Goal: Task Accomplishment & Management: Use online tool/utility

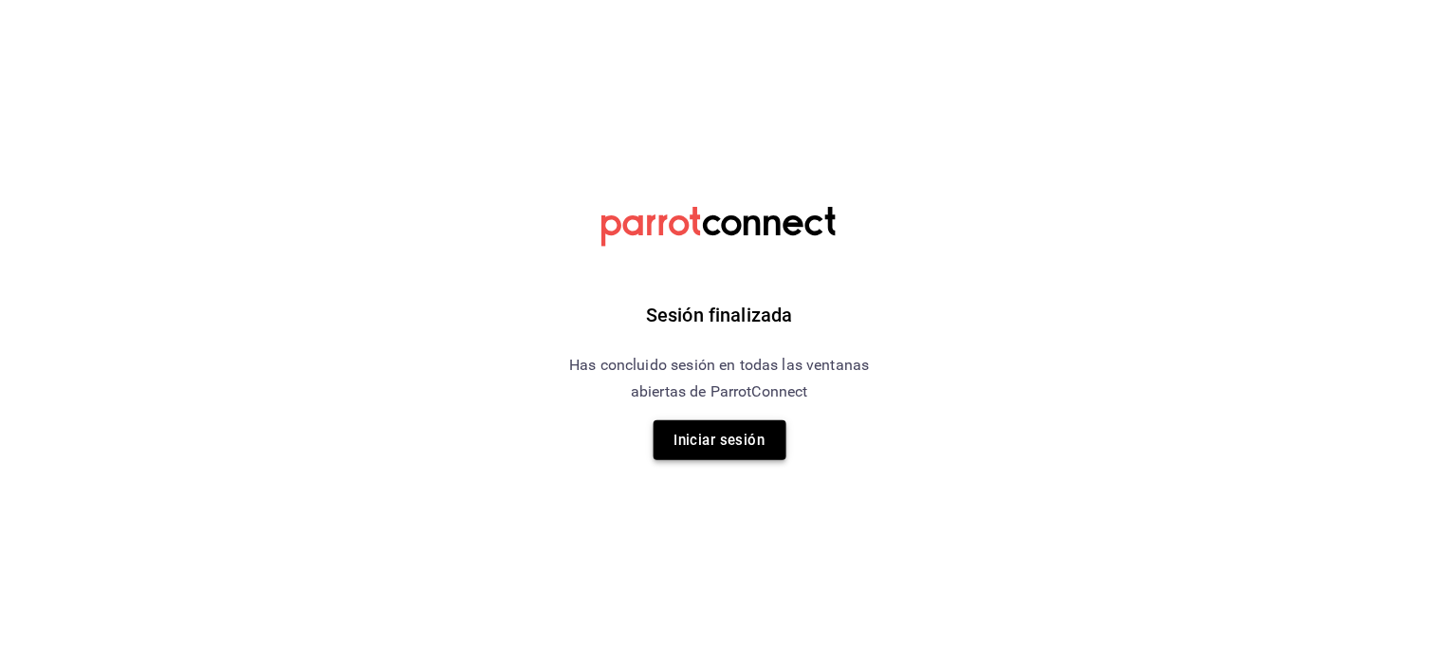
click at [749, 447] on button "Iniciar sesión" at bounding box center [719, 440] width 133 height 40
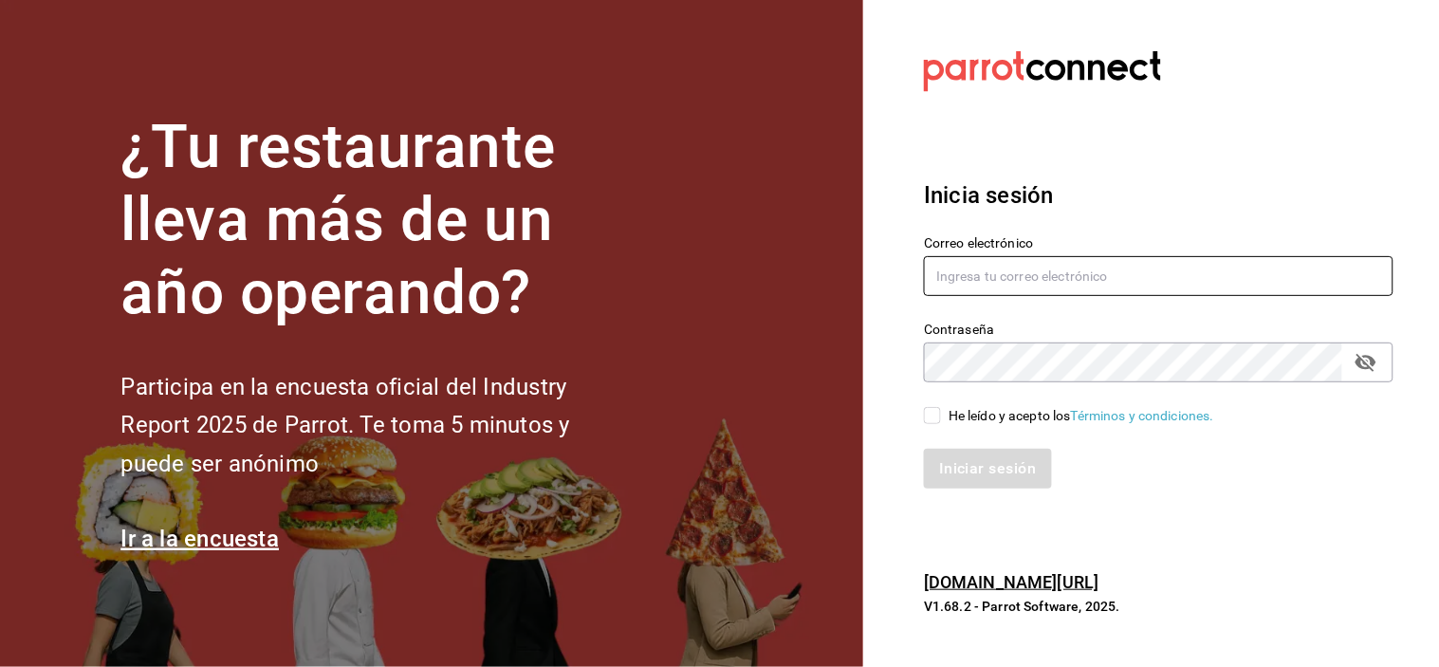
type input "[EMAIL_ADDRESS][DOMAIN_NAME]"
click at [931, 409] on input "He leído y acepto los Términos y condiciones." at bounding box center [932, 415] width 17 height 17
checkbox input "true"
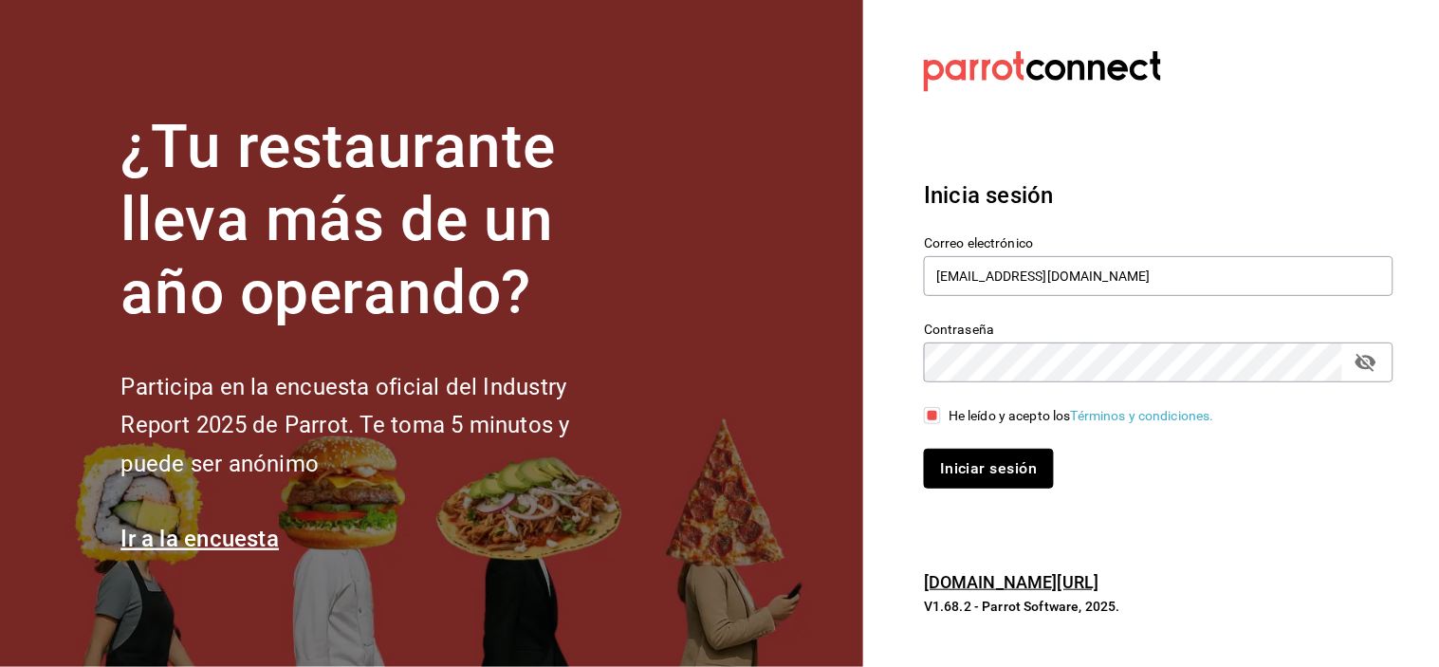
click at [947, 479] on button "Iniciar sesión" at bounding box center [988, 469] width 129 height 40
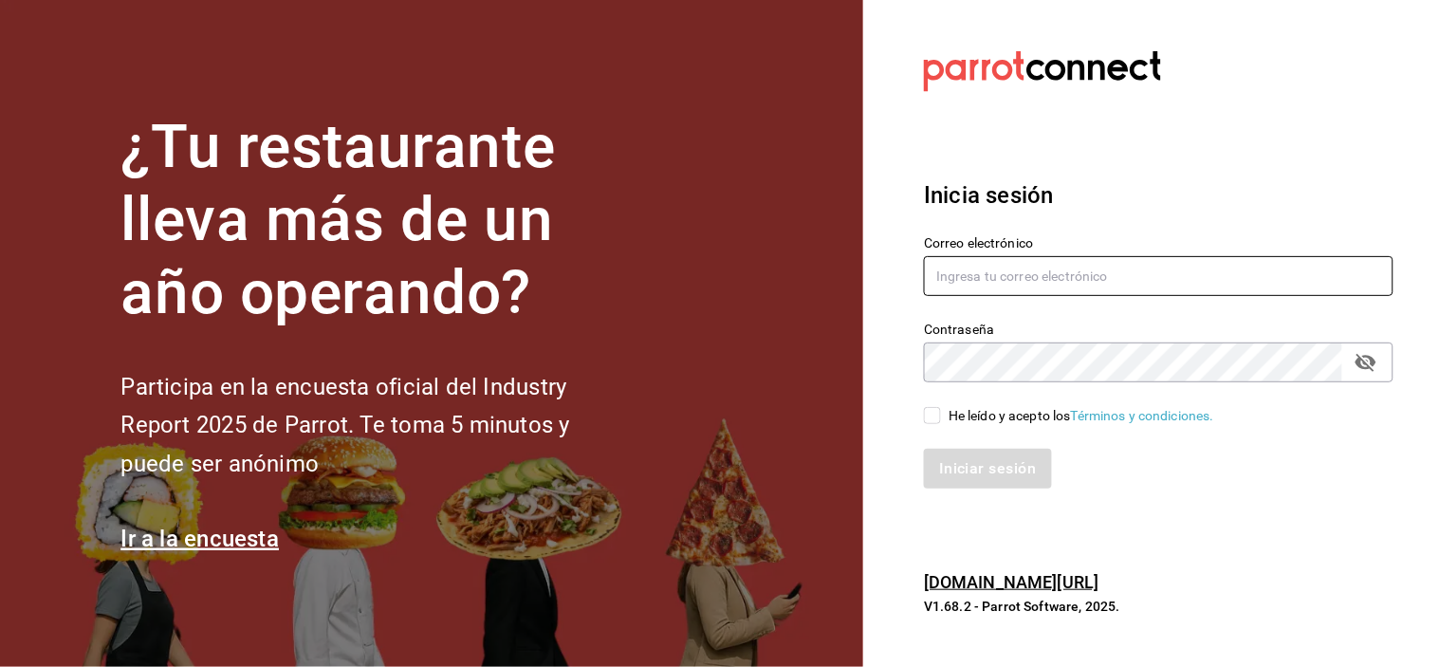
type input "abisalpedidos@gmail.com"
click at [942, 418] on span "He leído y acepto los Términos y condiciones." at bounding box center [1077, 416] width 273 height 20
click at [941, 418] on input "He leído y acepto los Términos y condiciones." at bounding box center [932, 415] width 17 height 17
checkbox input "true"
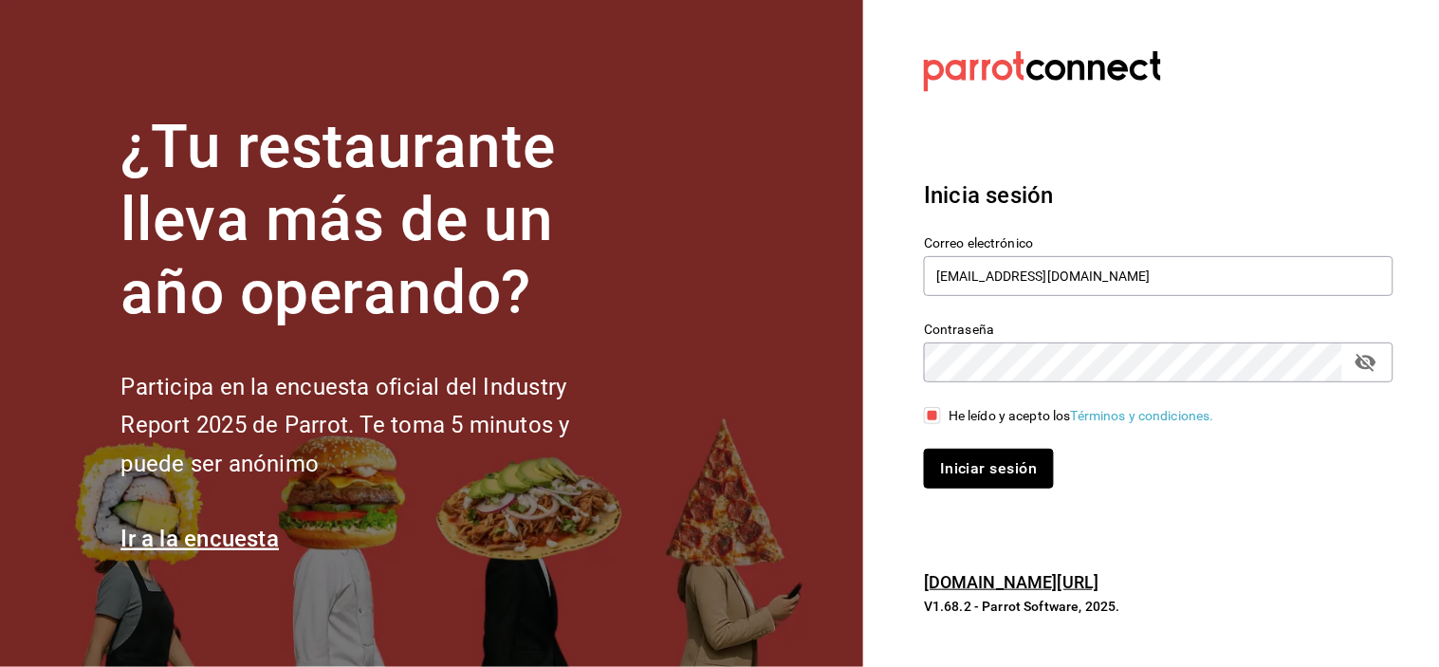
drag, startPoint x: 963, startPoint y: 471, endPoint x: 953, endPoint y: 475, distance: 10.2
click at [963, 470] on button "Iniciar sesión" at bounding box center [988, 469] width 129 height 40
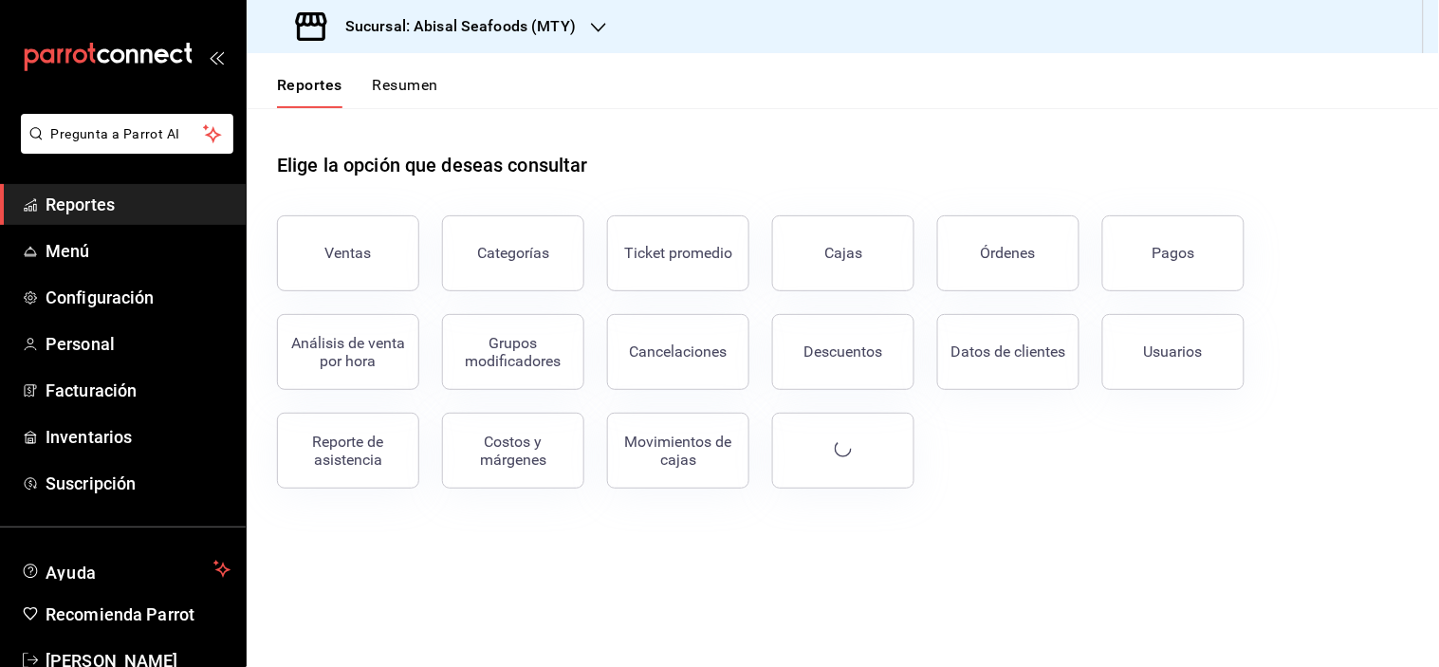
click at [444, 26] on h3 "Sucursal: Abisal Seafoods (MTY)" at bounding box center [453, 26] width 246 height 23
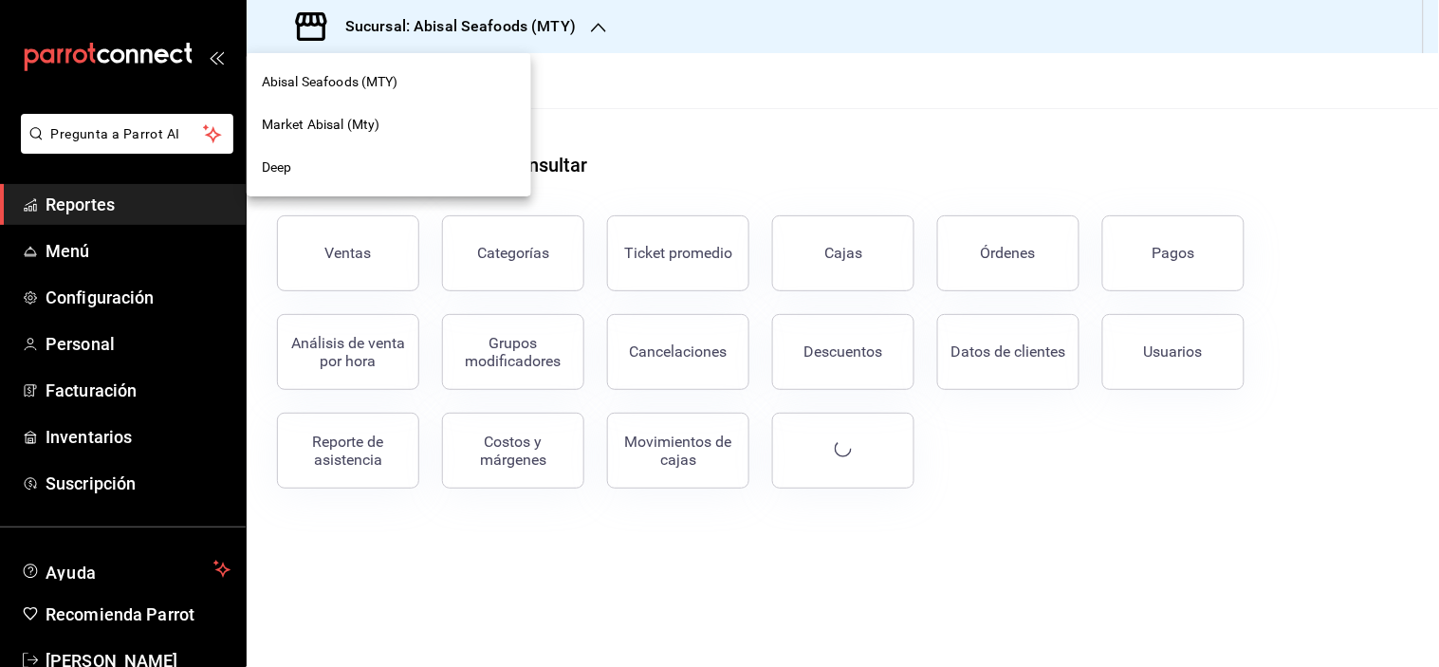
click at [345, 124] on span "Market Abisal (Mty)" at bounding box center [321, 125] width 119 height 20
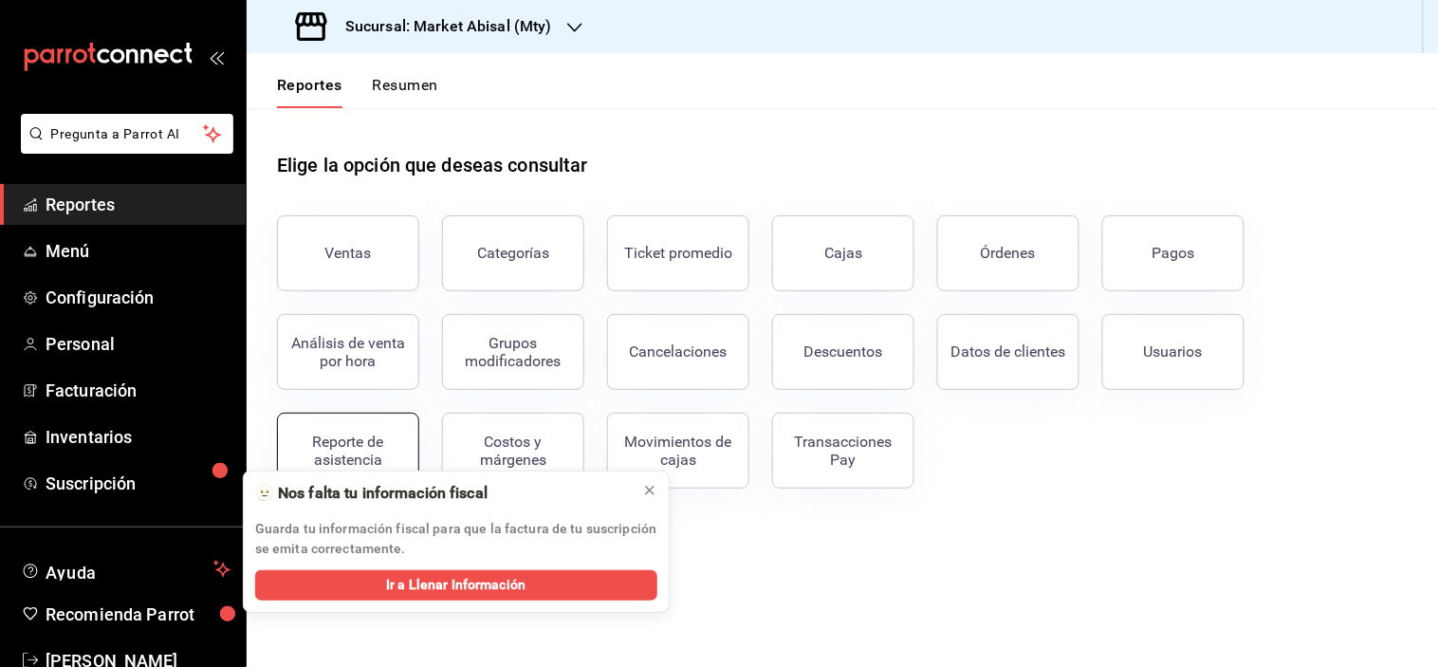
click at [357, 443] on div "Reporte de asistencia" at bounding box center [348, 450] width 118 height 36
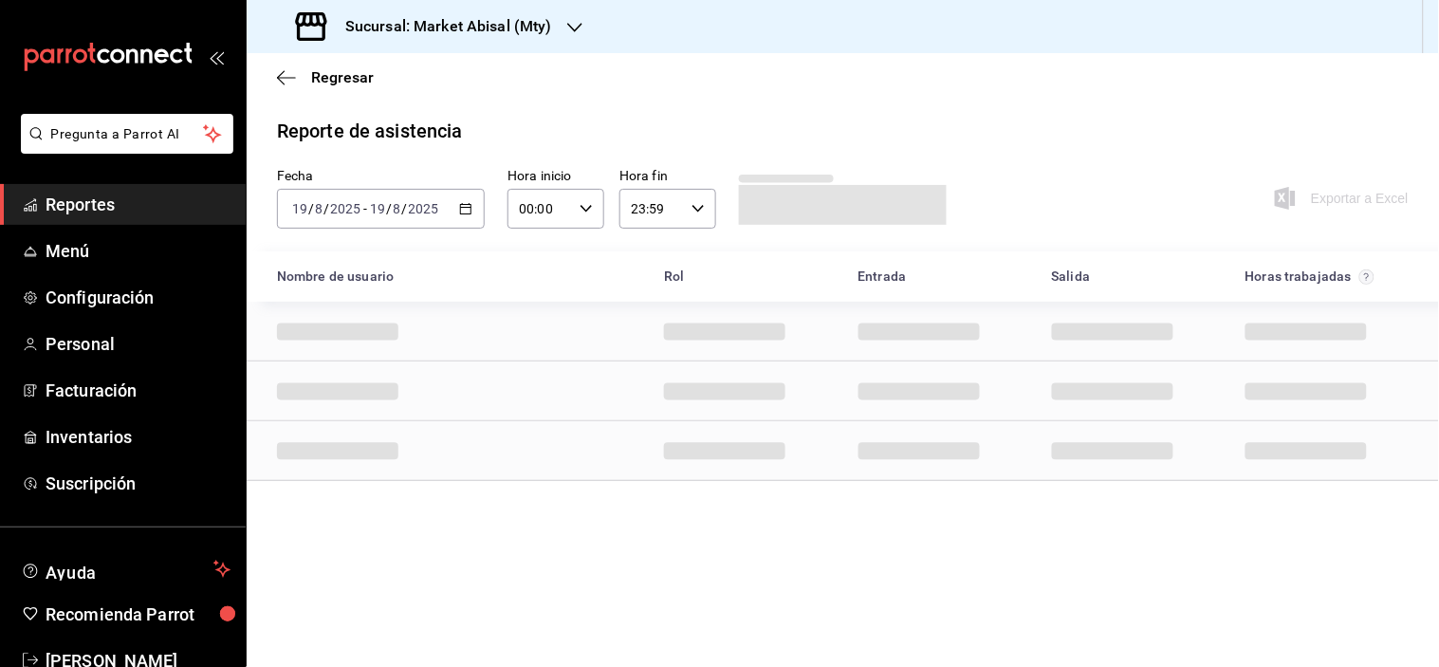
click at [468, 211] on icon "button" at bounding box center [465, 208] width 13 height 13
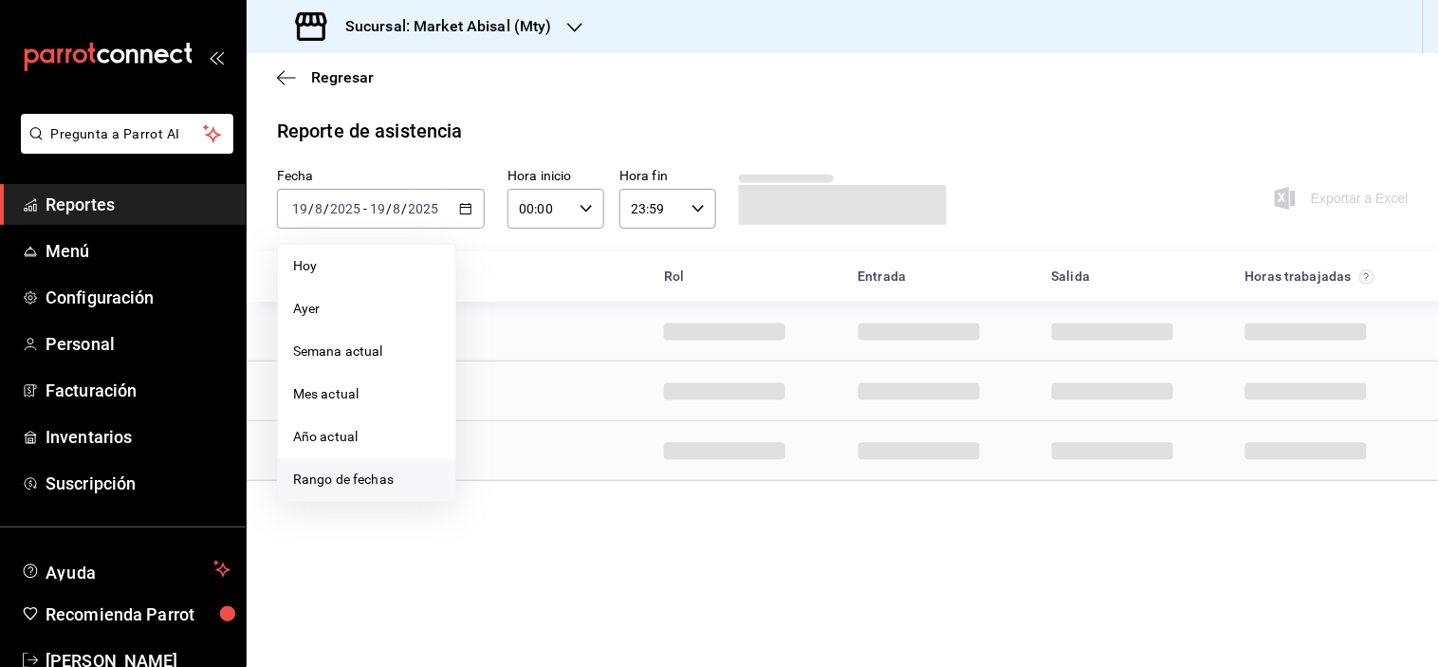
click at [377, 471] on span "Rango de fechas" at bounding box center [366, 479] width 147 height 20
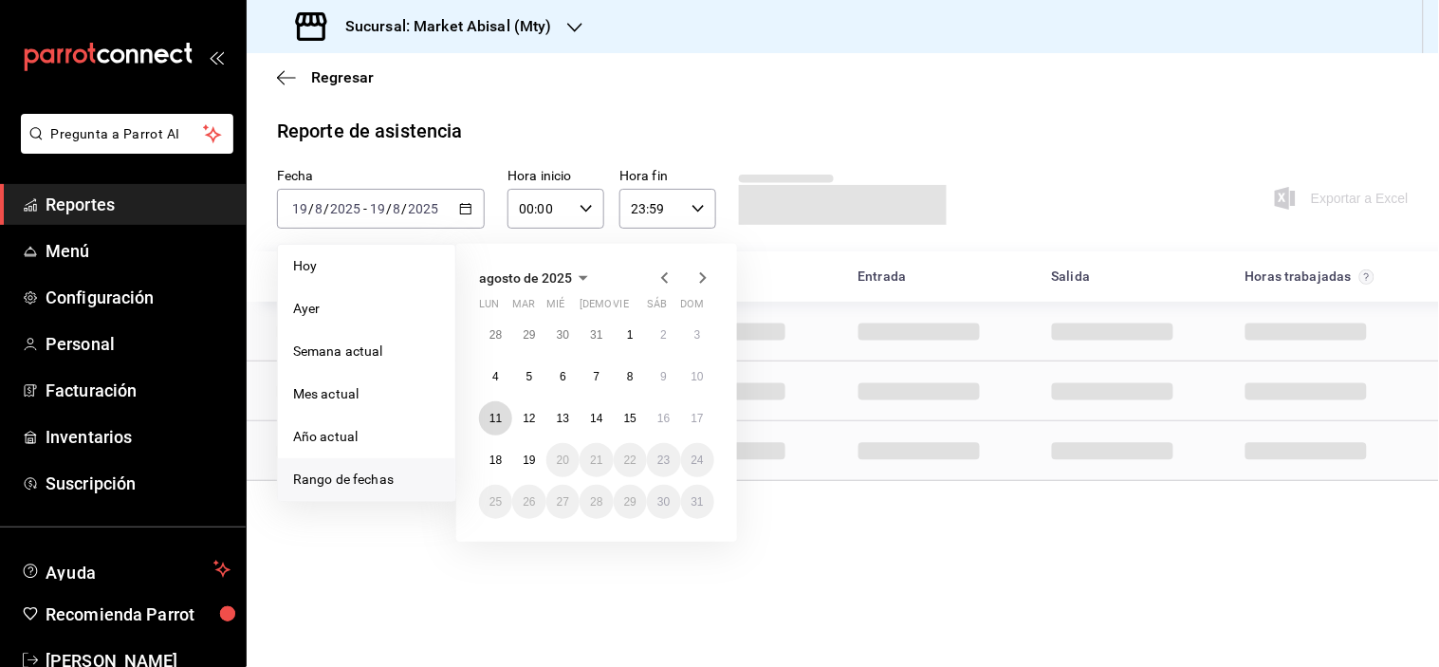
click at [493, 419] on abbr "11" at bounding box center [495, 418] width 12 height 13
click at [704, 415] on button "17" at bounding box center [697, 418] width 33 height 34
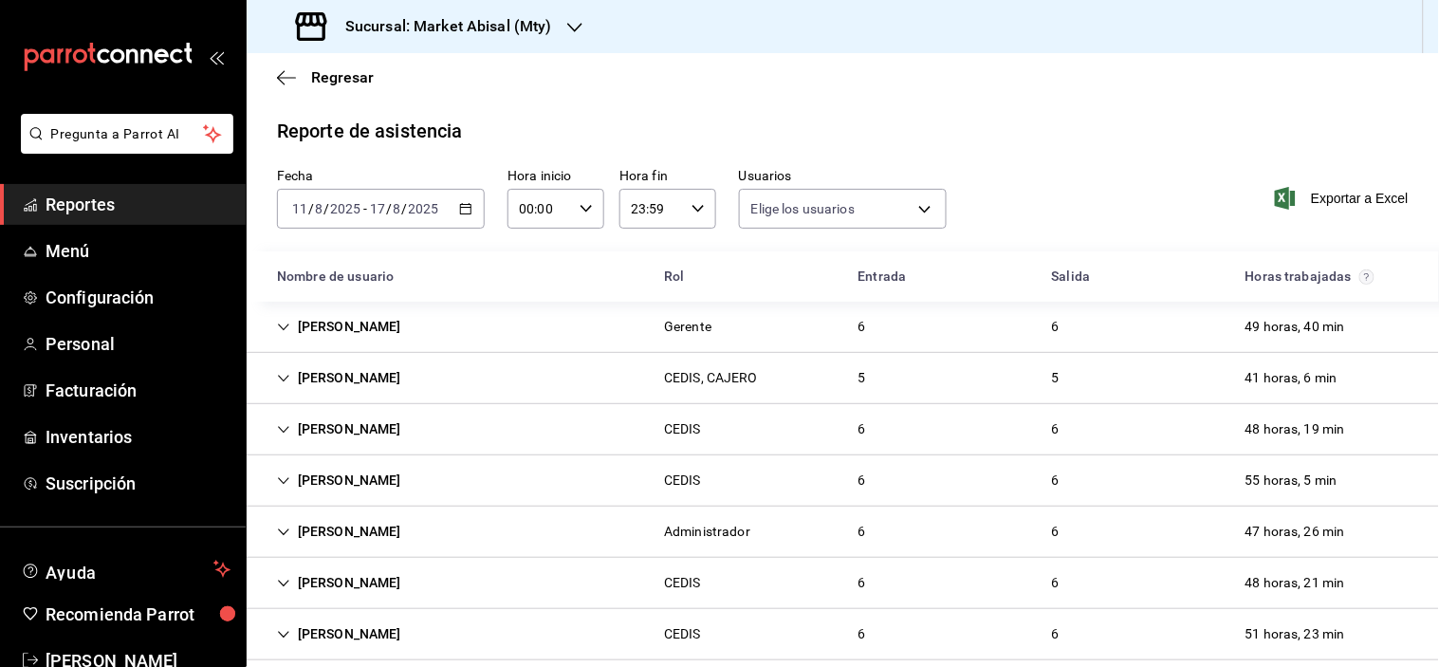
type input "306a98c0-6940-4e4e-933e-54fb4acd2f42,a10db752-46b7-4f62-b4af-cf2cdd13f665,fbcc5…"
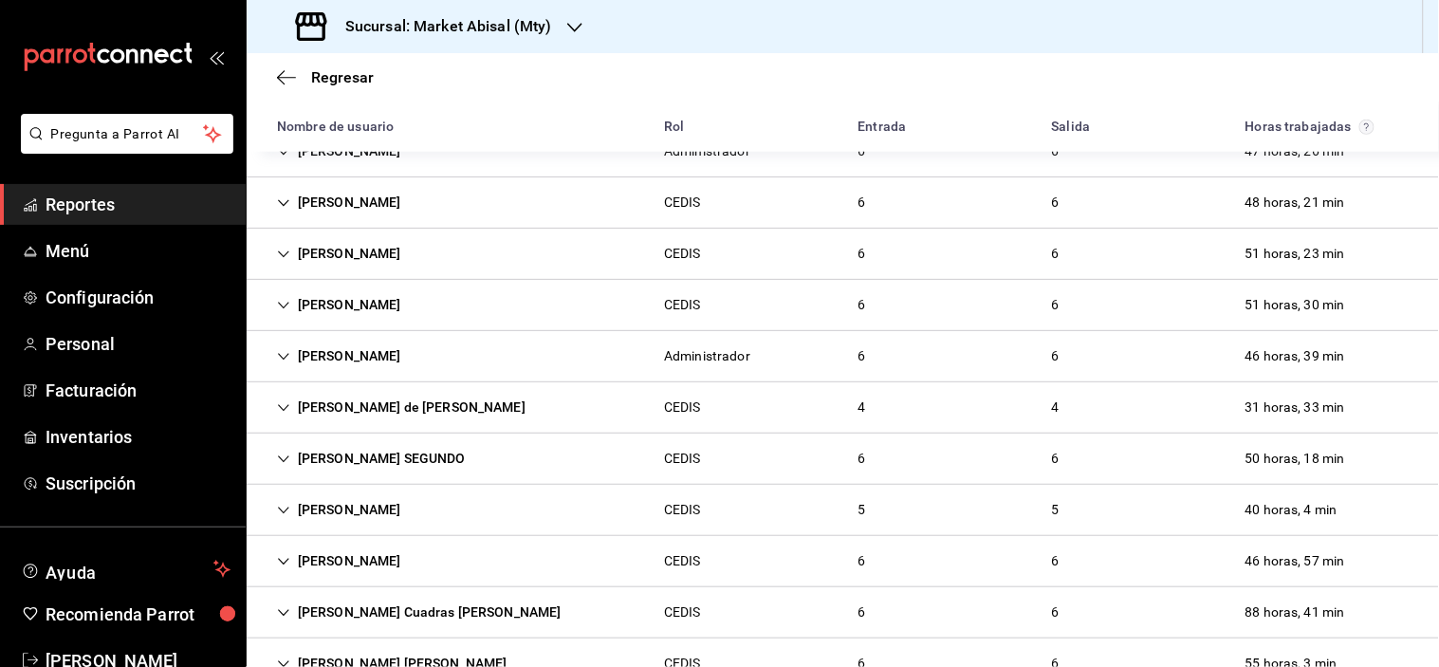
scroll to position [275, 0]
